Goal: Communication & Community: Answer question/provide support

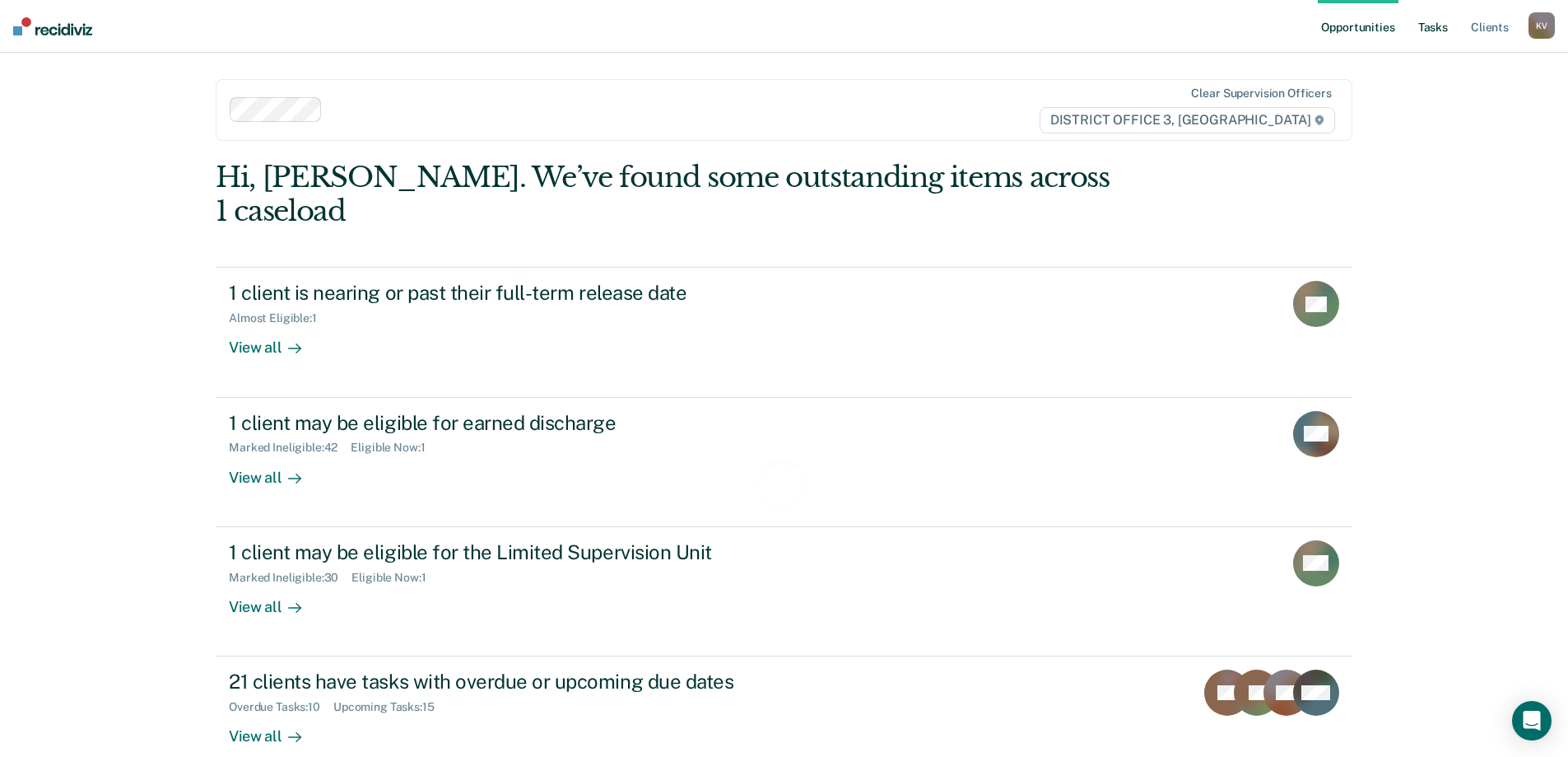
click at [1426, 32] on link "Tasks" at bounding box center [1432, 26] width 36 height 53
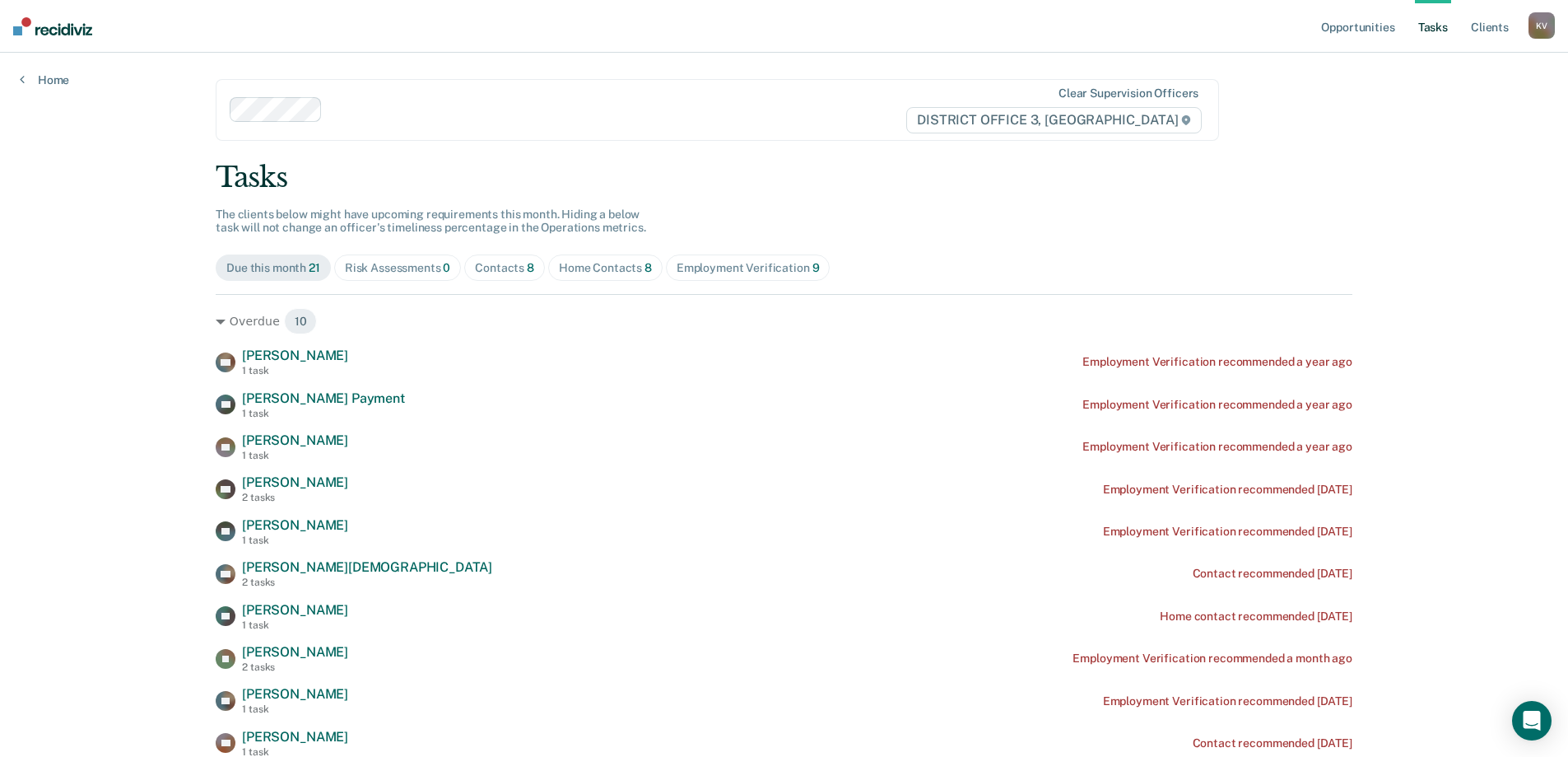
click at [610, 275] on span "Home Contacts 8" at bounding box center [606, 267] width 115 height 26
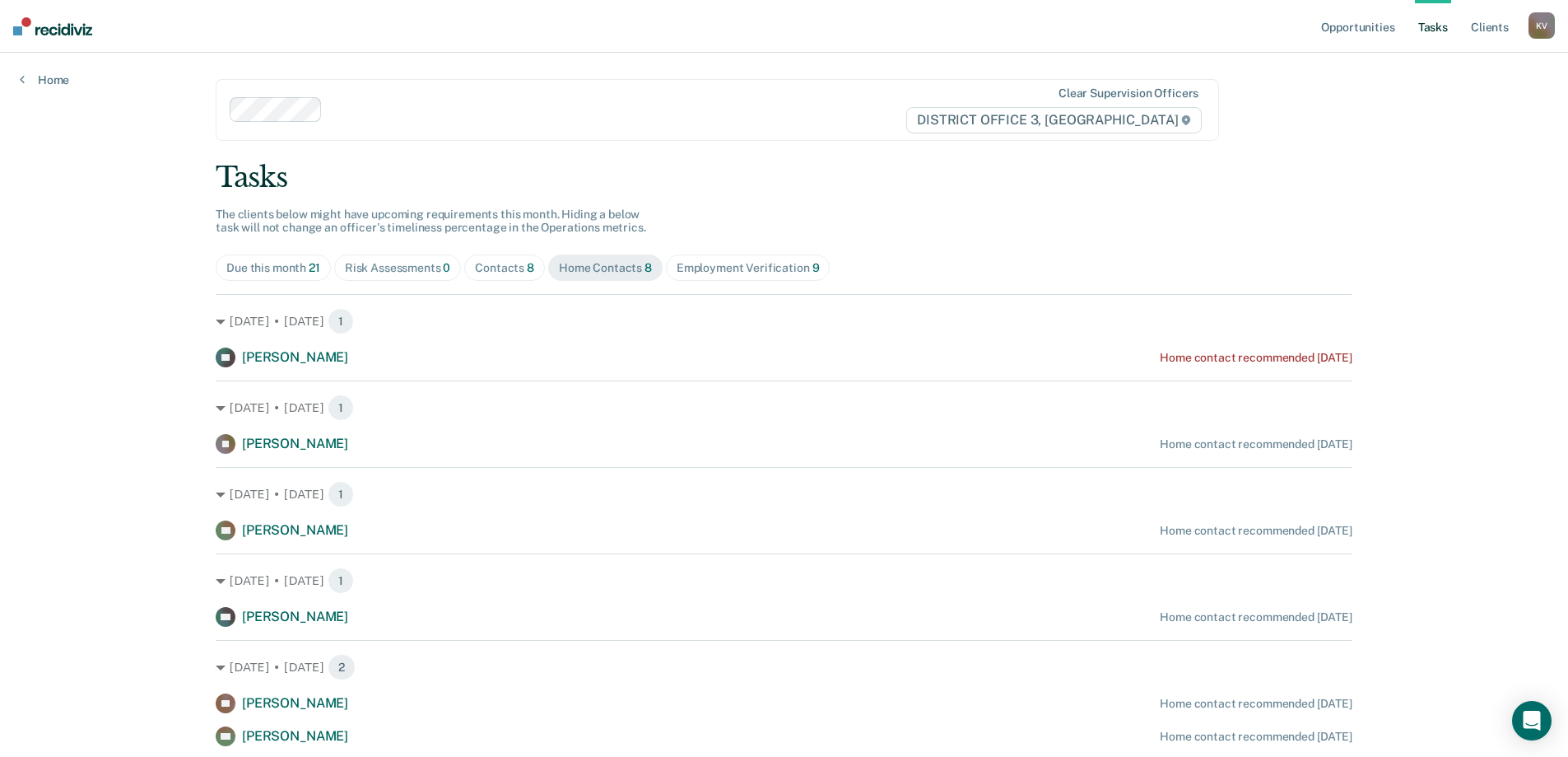
click at [483, 270] on div "Contacts 8" at bounding box center [505, 268] width 59 height 14
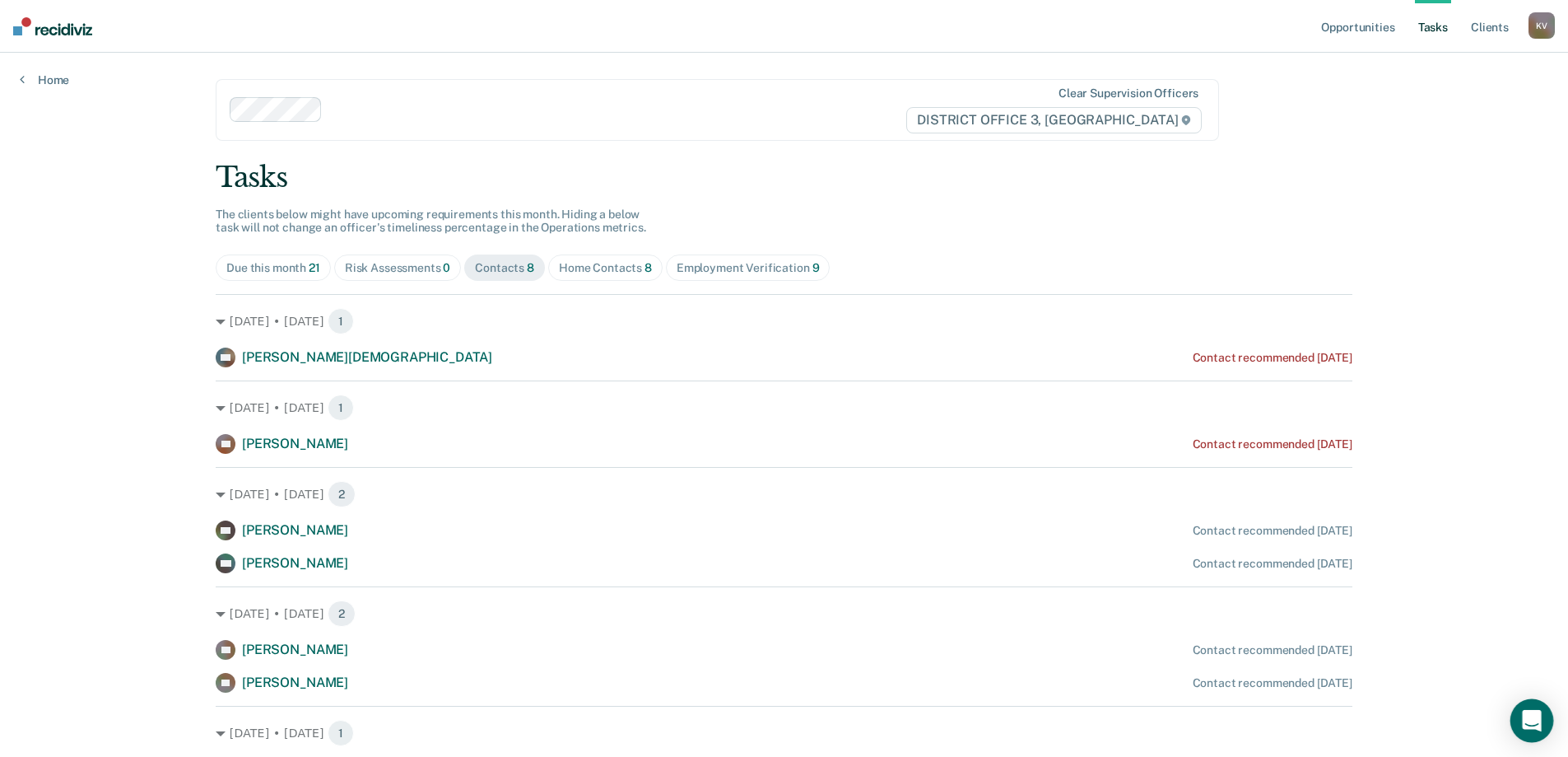
click at [1533, 714] on icon "Open Intercom Messenger" at bounding box center [1531, 720] width 19 height 21
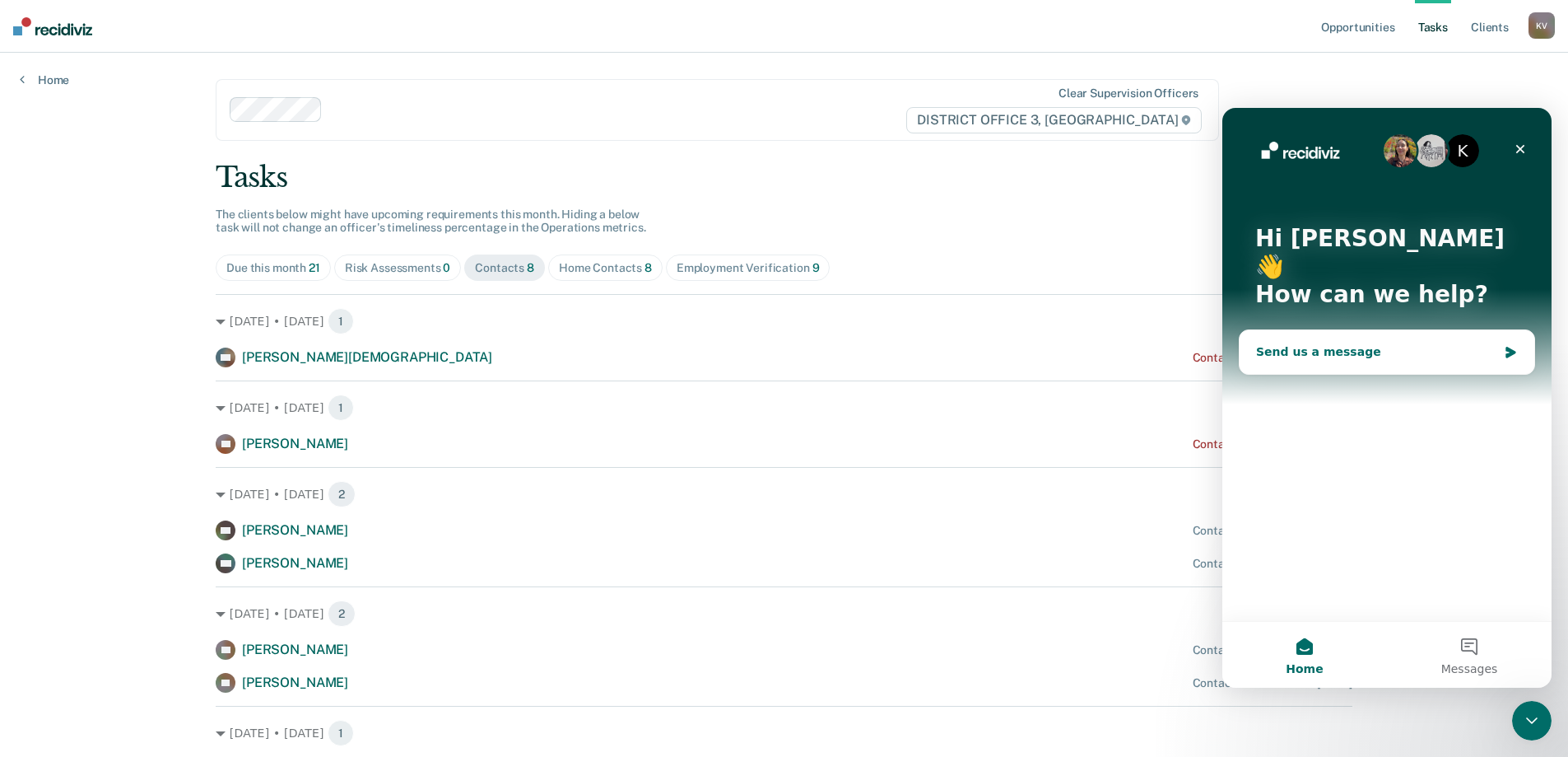
click at [1394, 343] on div "Send us a message" at bounding box center [1377, 352] width 241 height 18
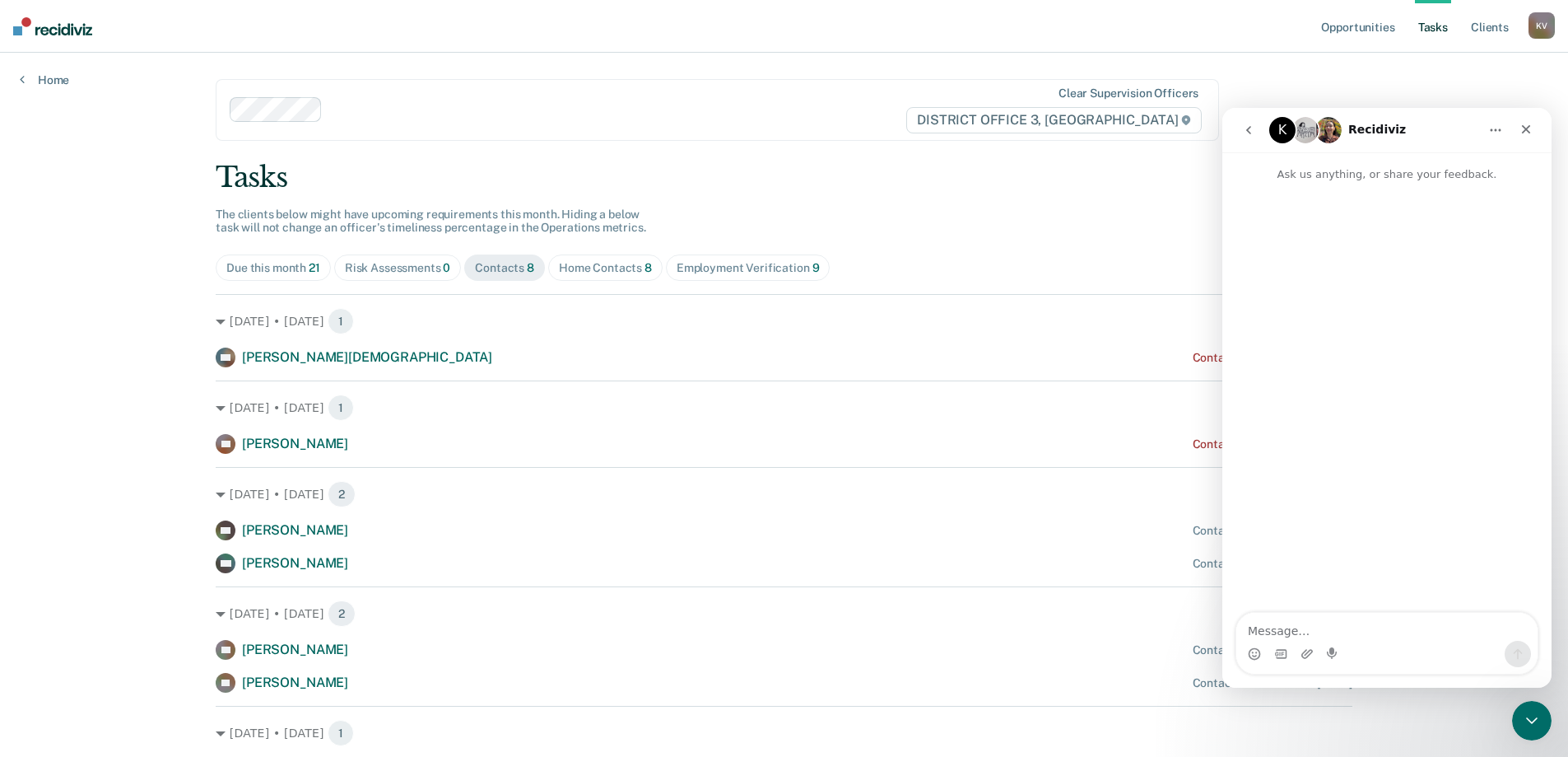
click at [1324, 635] on textarea "Message…" at bounding box center [1387, 626] width 302 height 28
type textarea "I"
click at [1417, 633] on textarea "We have reclassified [PERSON_NAME][DEMOGRAPHIC_DATA] as being in custody as he …" at bounding box center [1387, 610] width 302 height 61
click at [1327, 630] on textarea "We have reclassified [PERSON_NAME][DEMOGRAPHIC_DATA] as being in custody as he …" at bounding box center [1387, 610] width 302 height 61
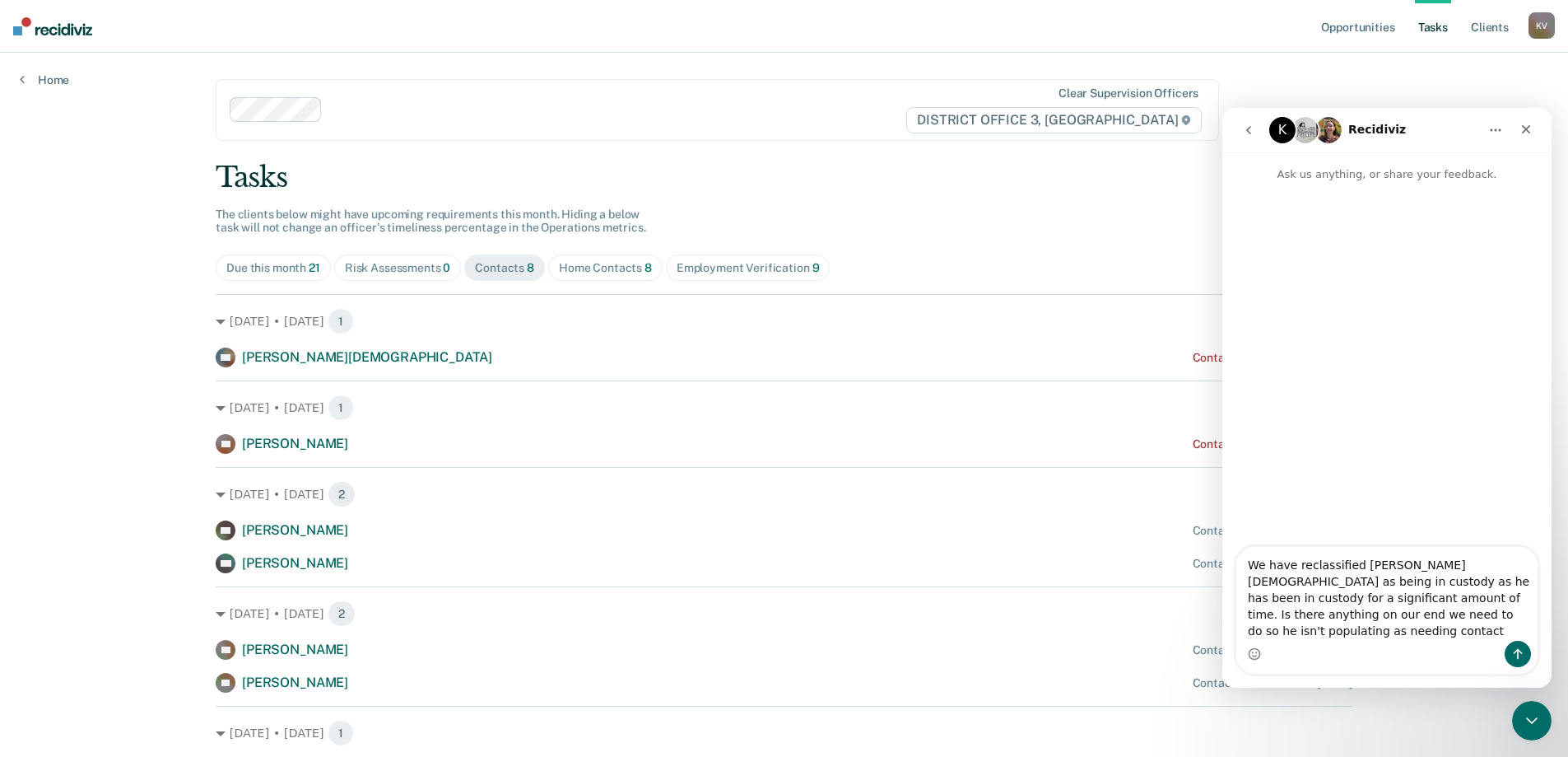
type textarea "We have reclassified [PERSON_NAME][DEMOGRAPHIC_DATA] as being in custody as he …"
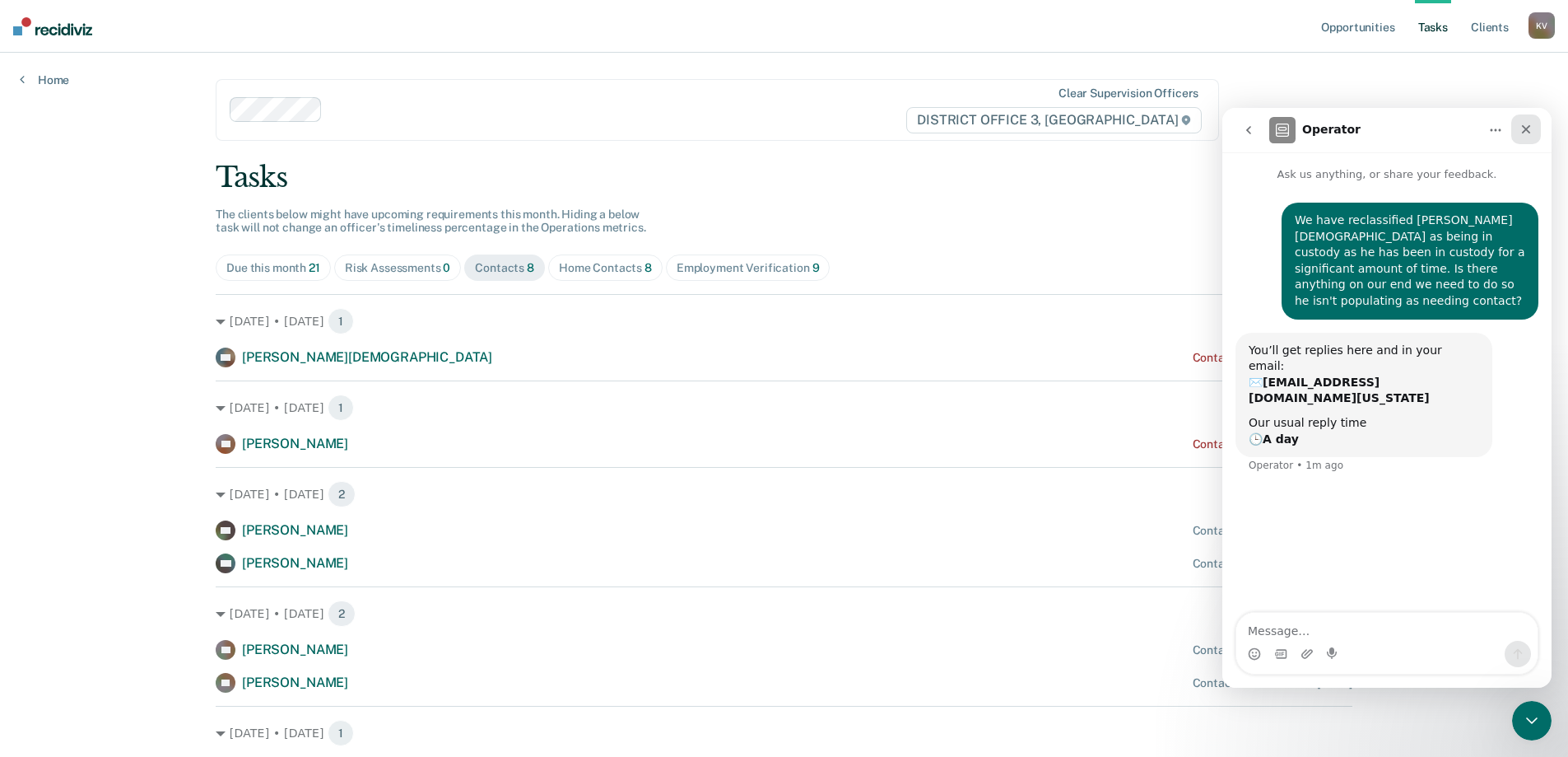
click at [1529, 120] on div "Close" at bounding box center [1526, 129] width 29 height 30
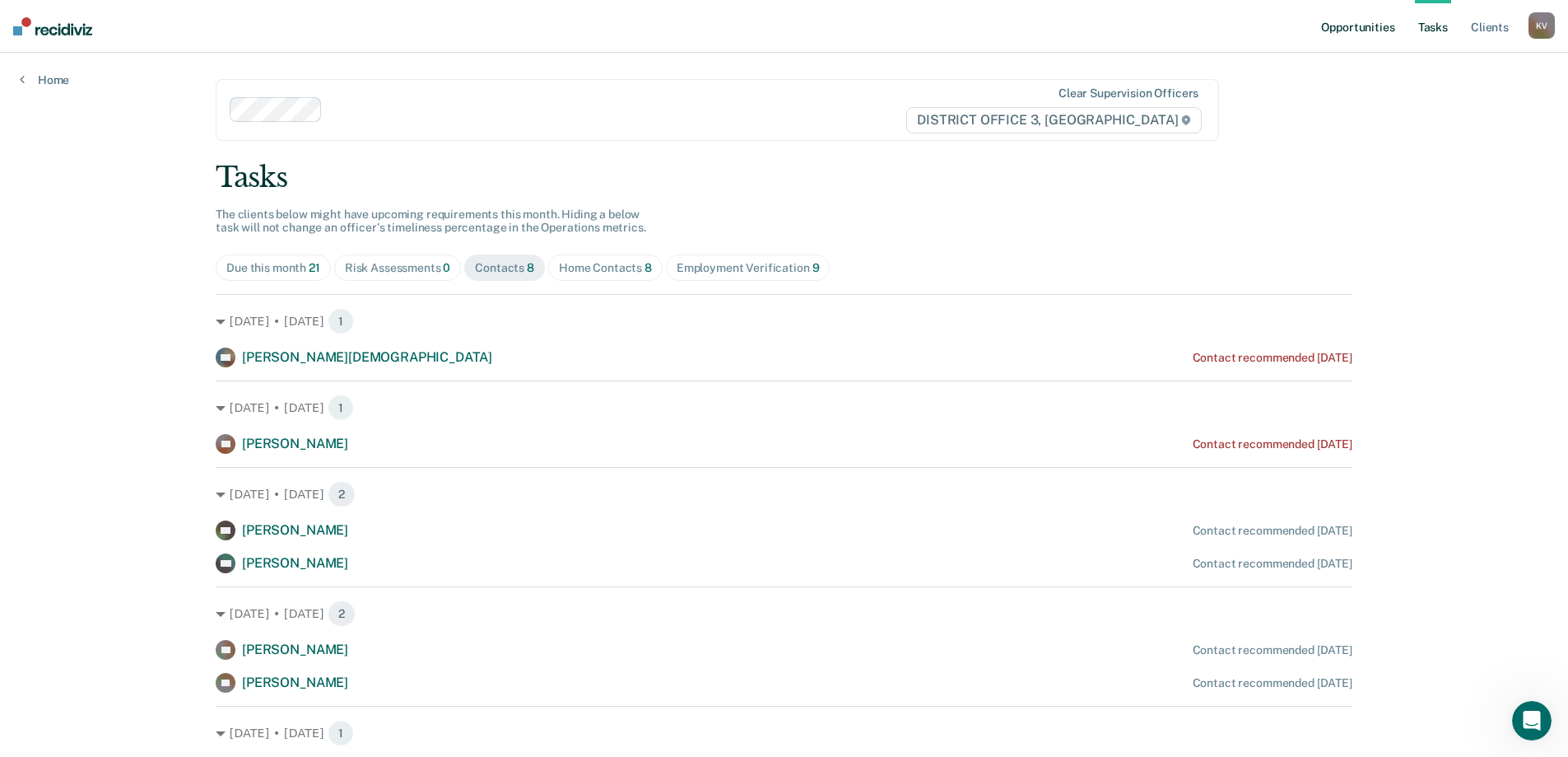
click at [1366, 33] on link "Opportunities" at bounding box center [1357, 26] width 80 height 53
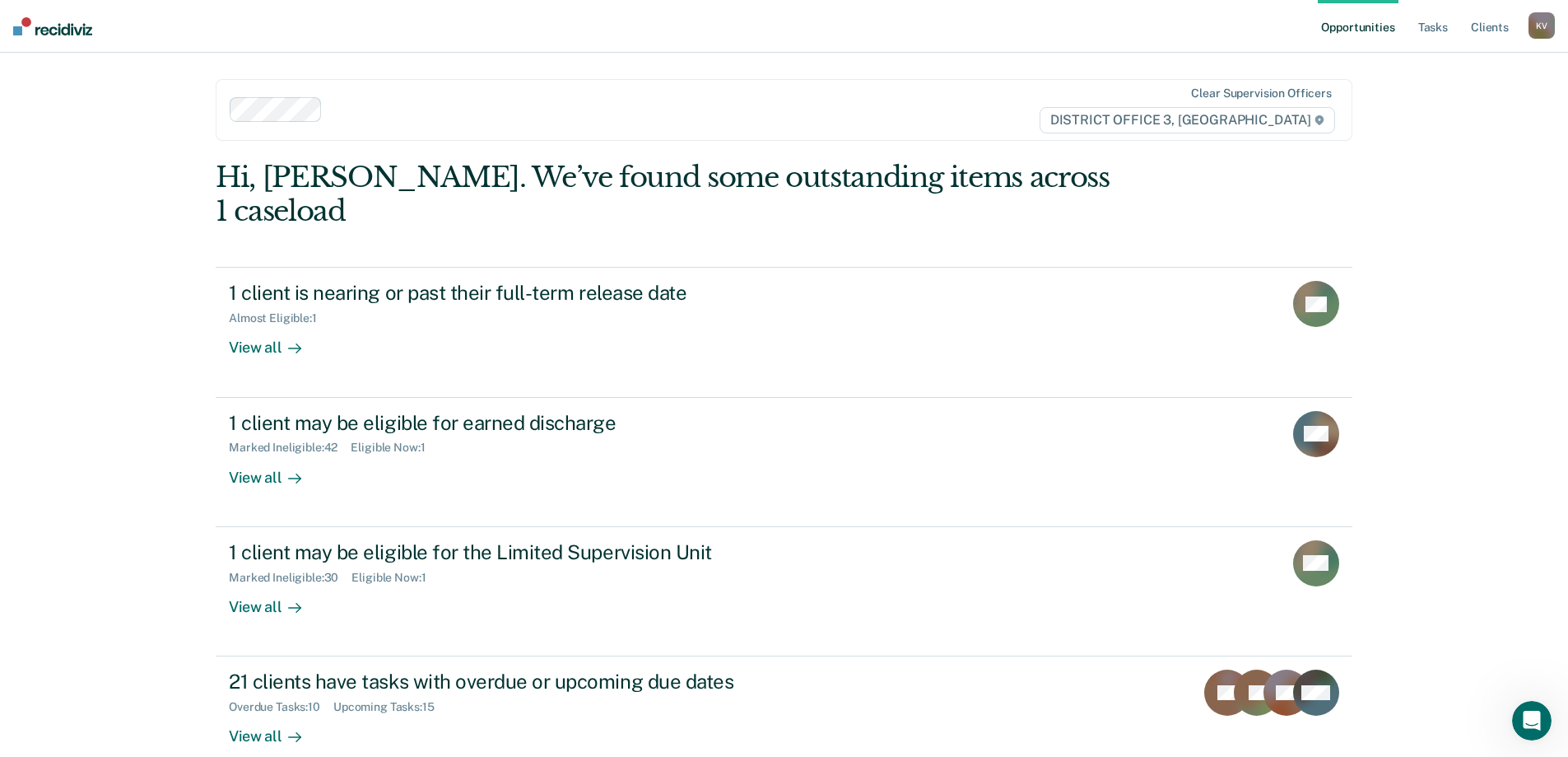
click at [1413, 24] on ul "Opportunities Tasks Client s" at bounding box center [1423, 26] width 211 height 53
click at [1423, 25] on link "Tasks" at bounding box center [1432, 26] width 36 height 53
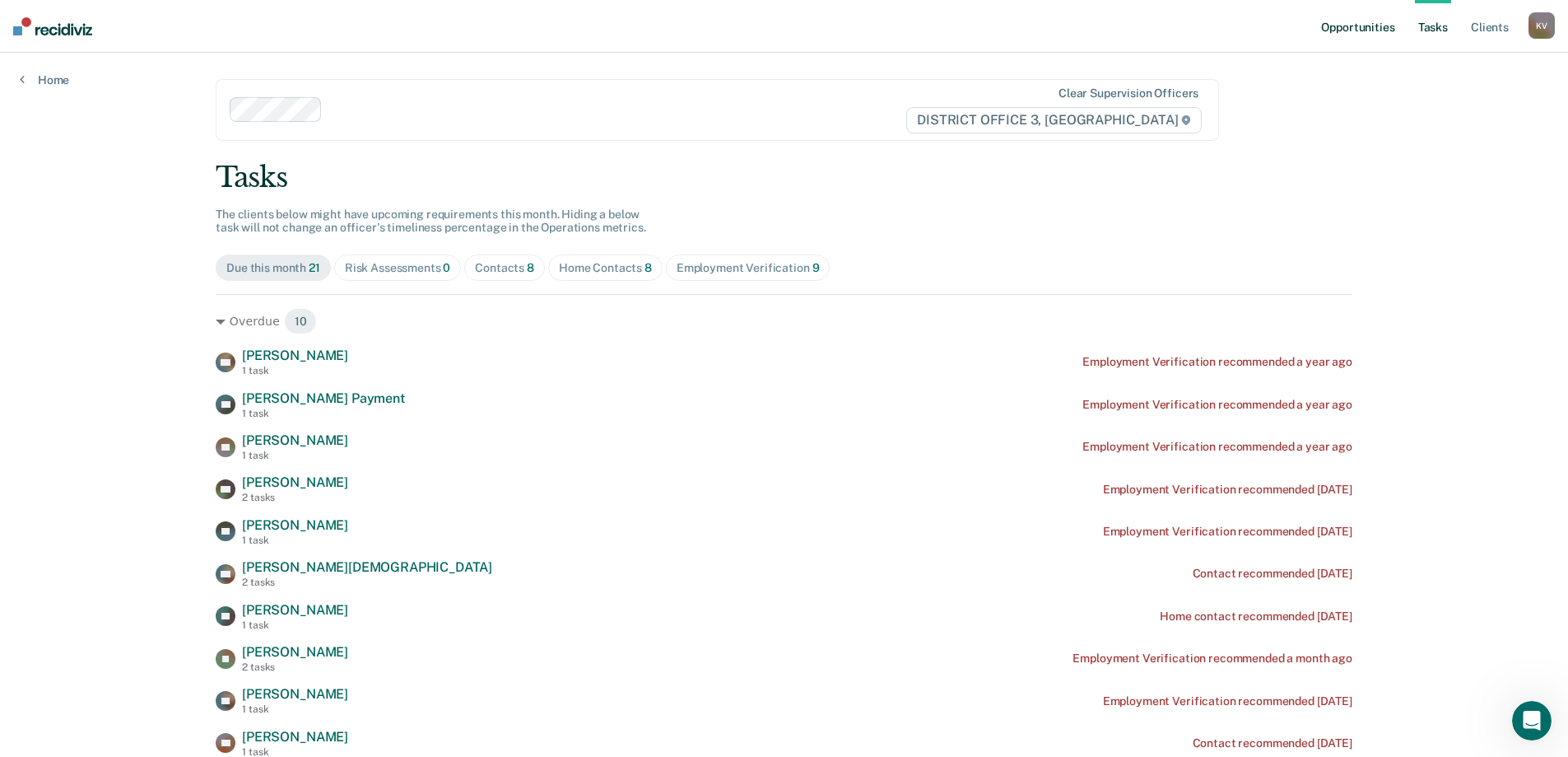
click at [1362, 31] on link "Opportunities" at bounding box center [1357, 26] width 80 height 53
